Goal: Information Seeking & Learning: Find specific fact

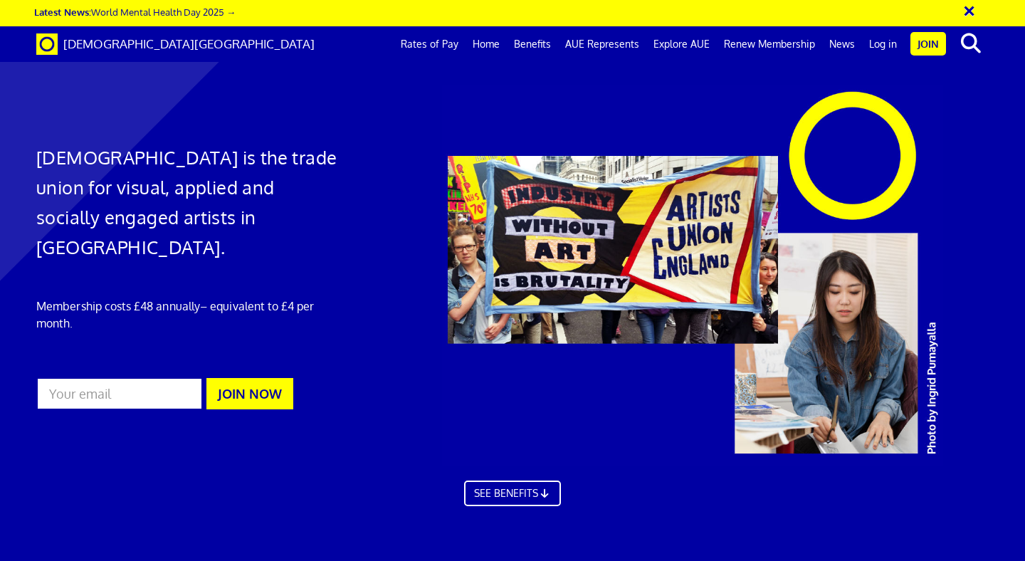
scroll to position [816, 0]
click at [451, 42] on link "Rates of Pay" at bounding box center [430, 44] width 72 height 36
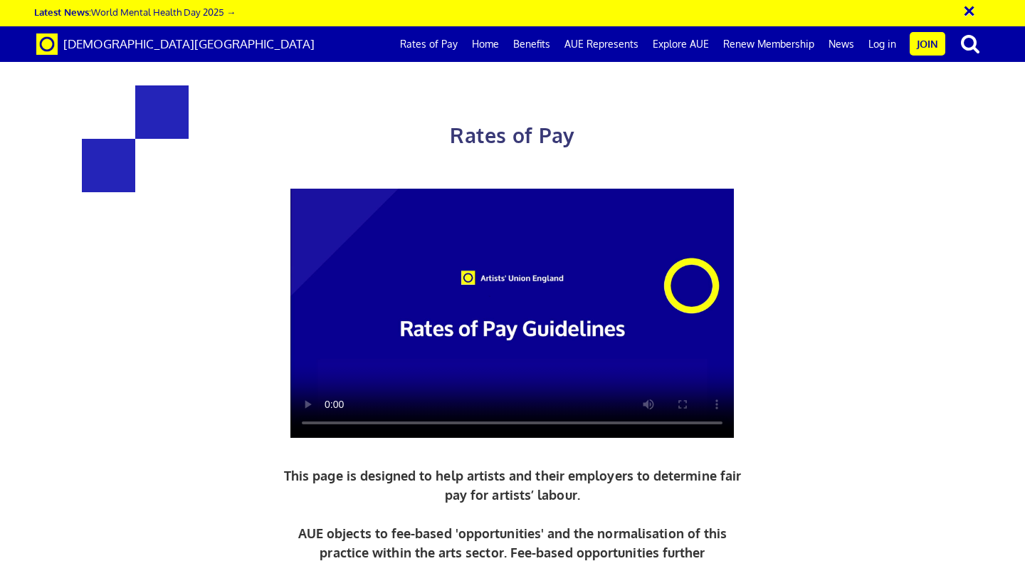
scroll to position [629, 0]
drag, startPoint x: 400, startPoint y: 317, endPoint x: 242, endPoint y: 321, distance: 158.1
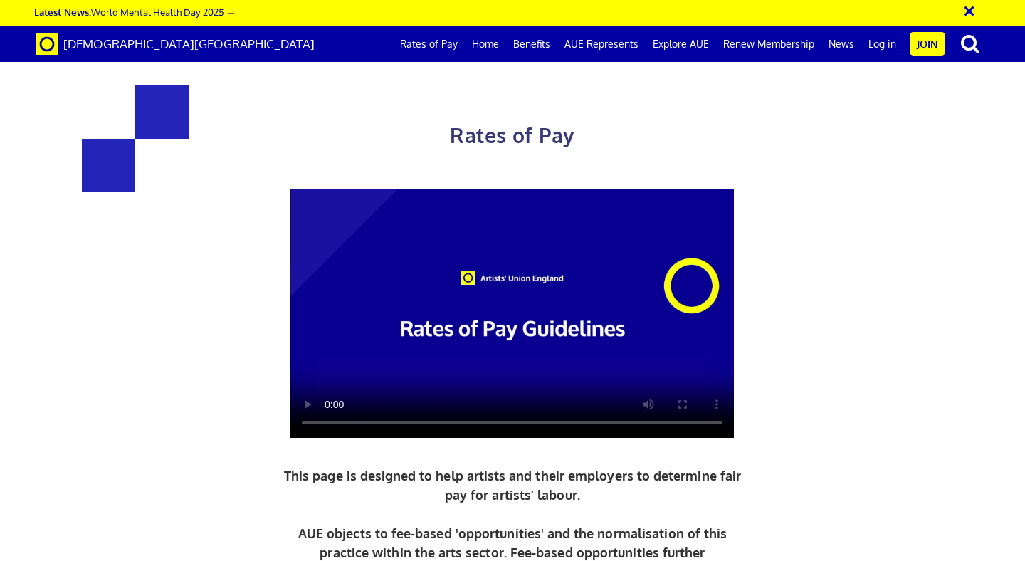
drag, startPoint x: 331, startPoint y: 145, endPoint x: 281, endPoint y: 144, distance: 49.8
copy span "£193.61"
drag, startPoint x: 322, startPoint y: 113, endPoint x: 254, endPoint y: 112, distance: 68.3
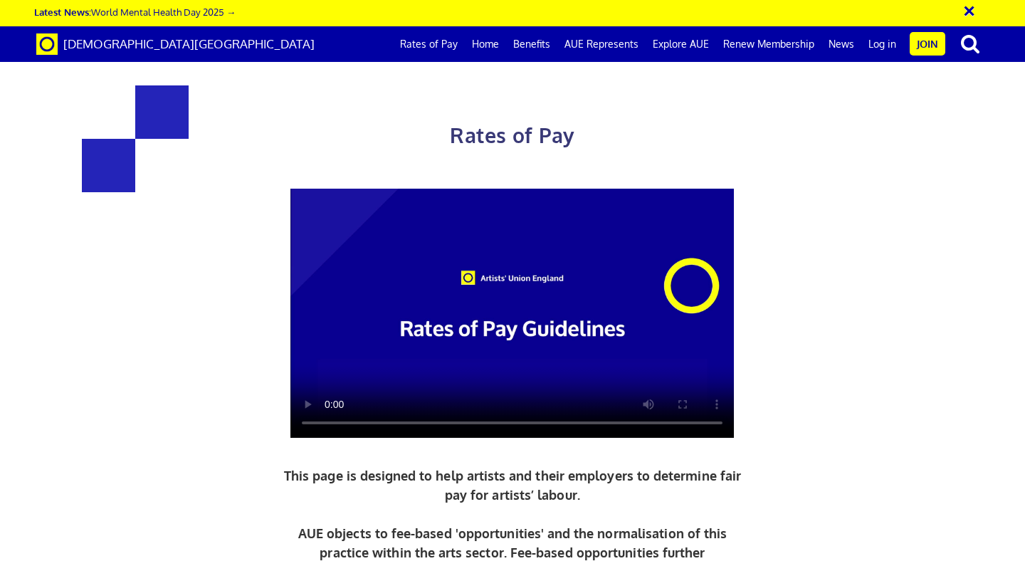
copy h3 "352.01"
drag, startPoint x: 717, startPoint y: 272, endPoint x: 676, endPoint y: 272, distance: 41.3
copy span "278.09"
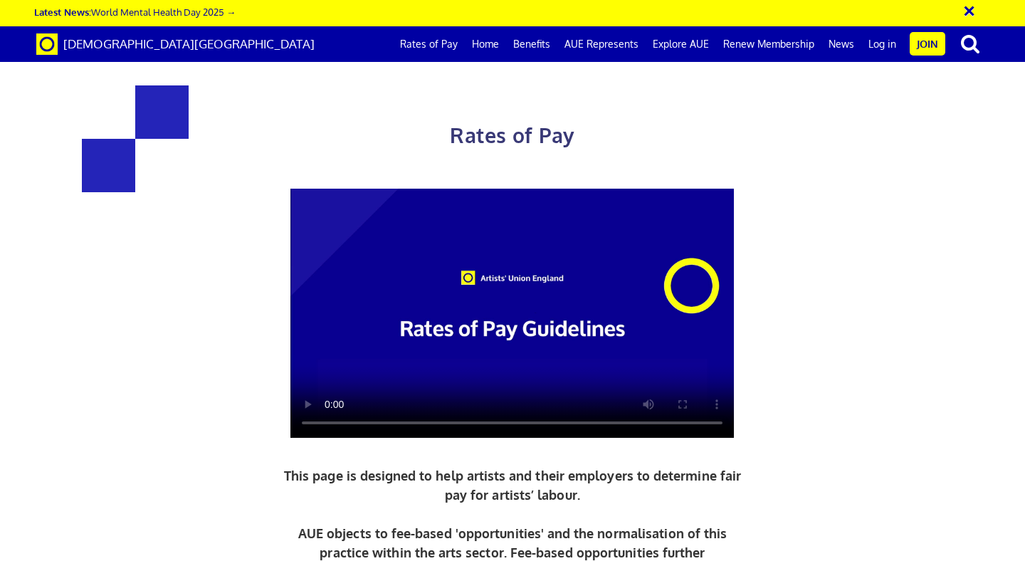
copy span "152.95"
